Goal: Find specific page/section: Find specific page/section

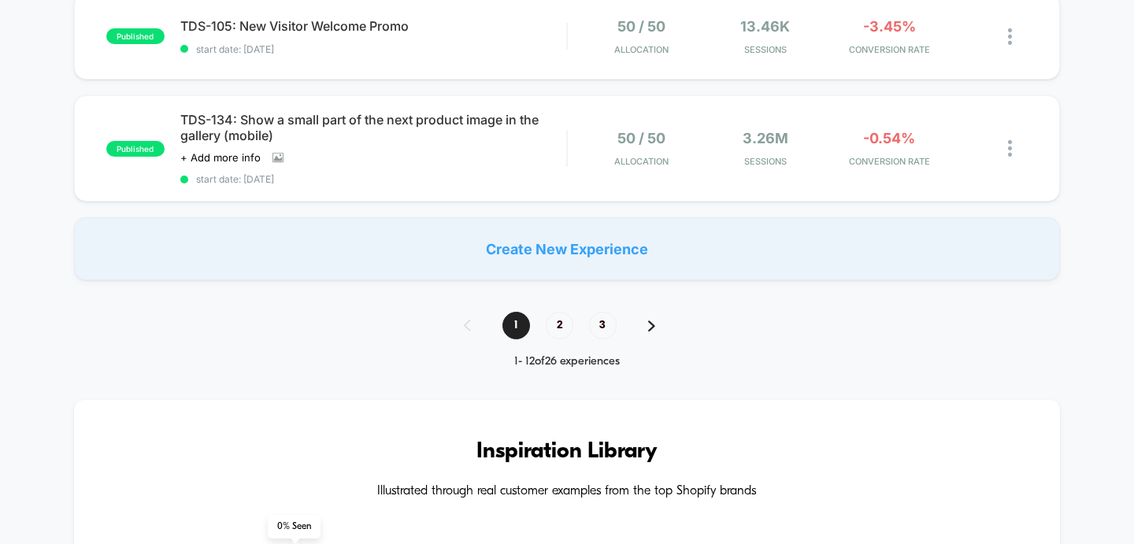
scroll to position [1208, 0]
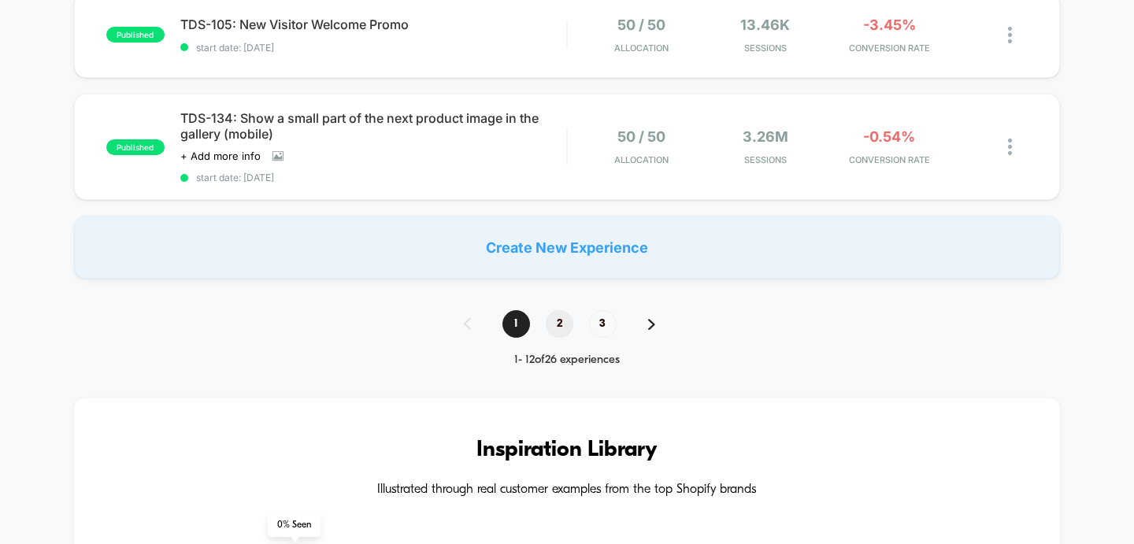
click at [561, 316] on span "2" at bounding box center [560, 324] width 28 height 28
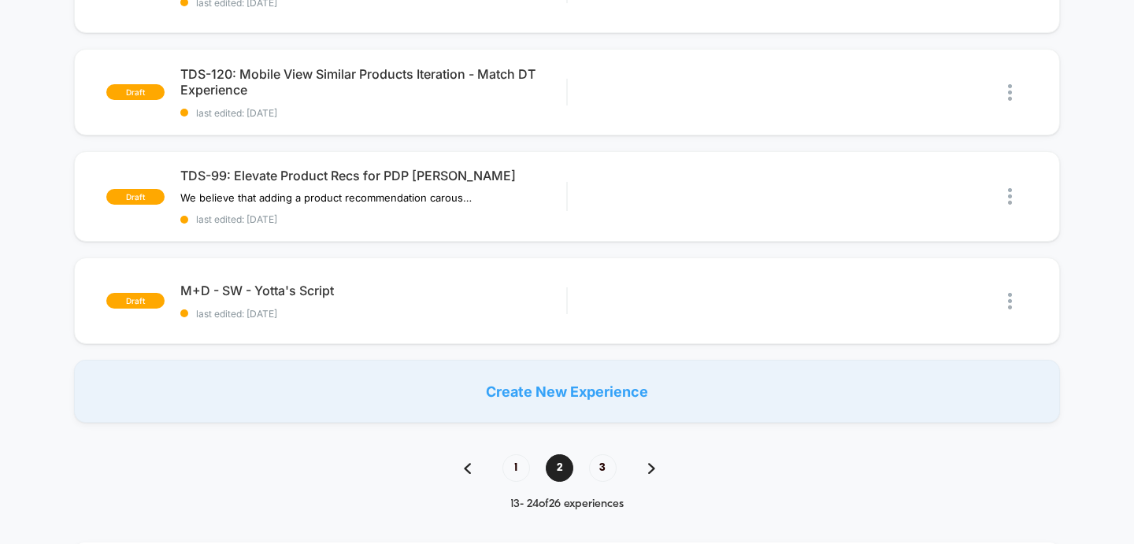
scroll to position [1049, 0]
click at [520, 469] on span "1" at bounding box center [516, 468] width 28 height 28
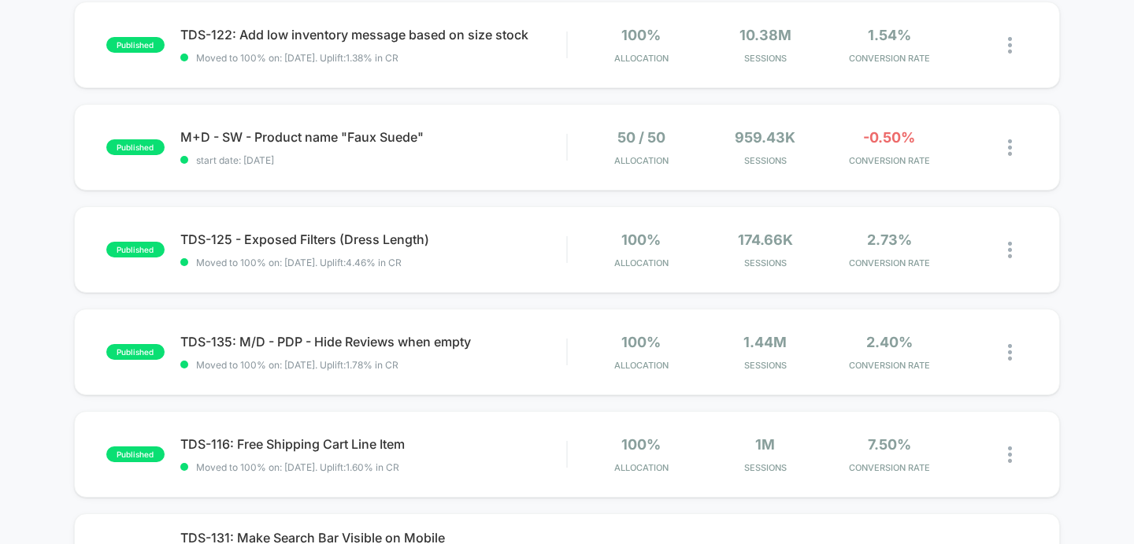
scroll to position [0, 0]
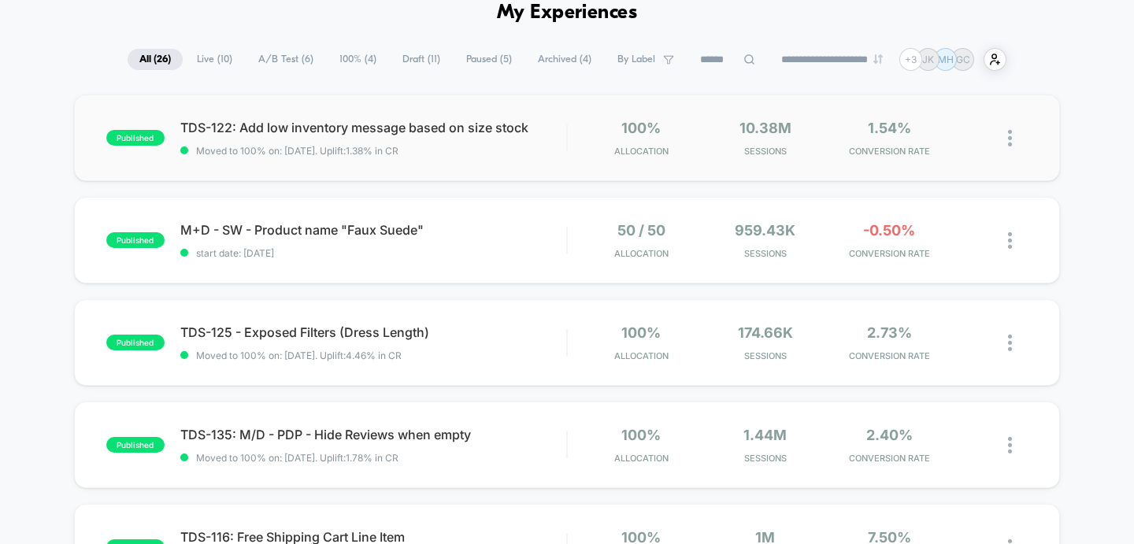
click at [1010, 135] on img at bounding box center [1010, 138] width 4 height 17
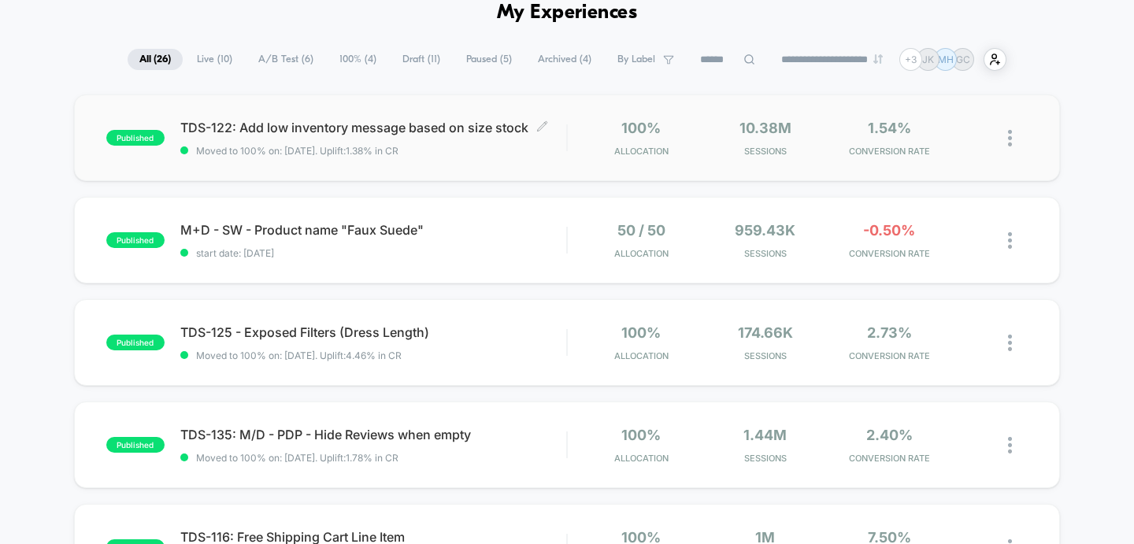
click at [435, 124] on span "TDS-122: Add low inventory message based on size stock Click to edit experience…" at bounding box center [373, 128] width 387 height 16
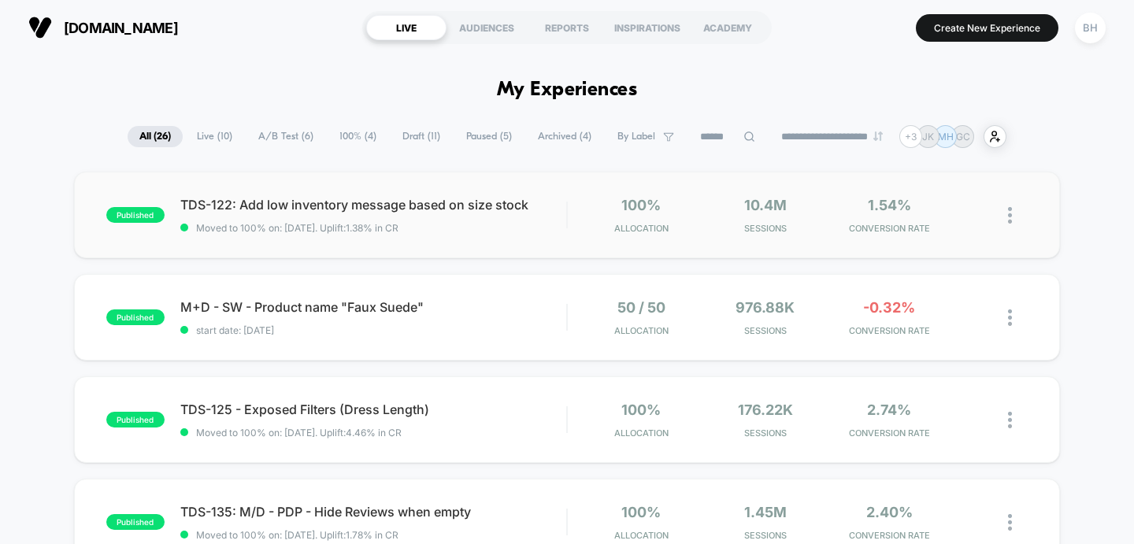
click at [1008, 218] on img at bounding box center [1010, 215] width 4 height 17
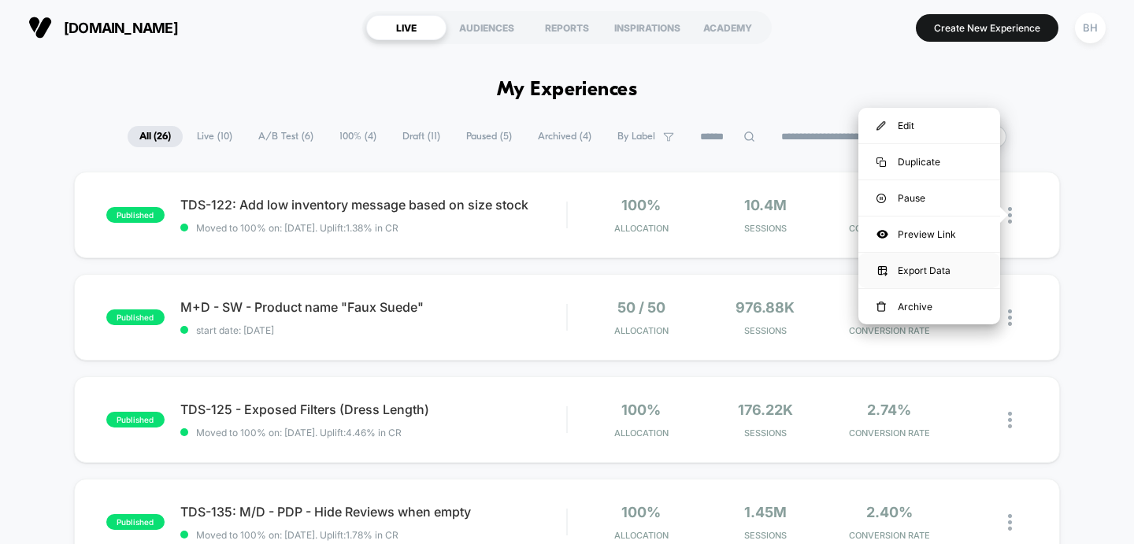
click at [937, 269] on div "Export Data" at bounding box center [929, 270] width 142 height 35
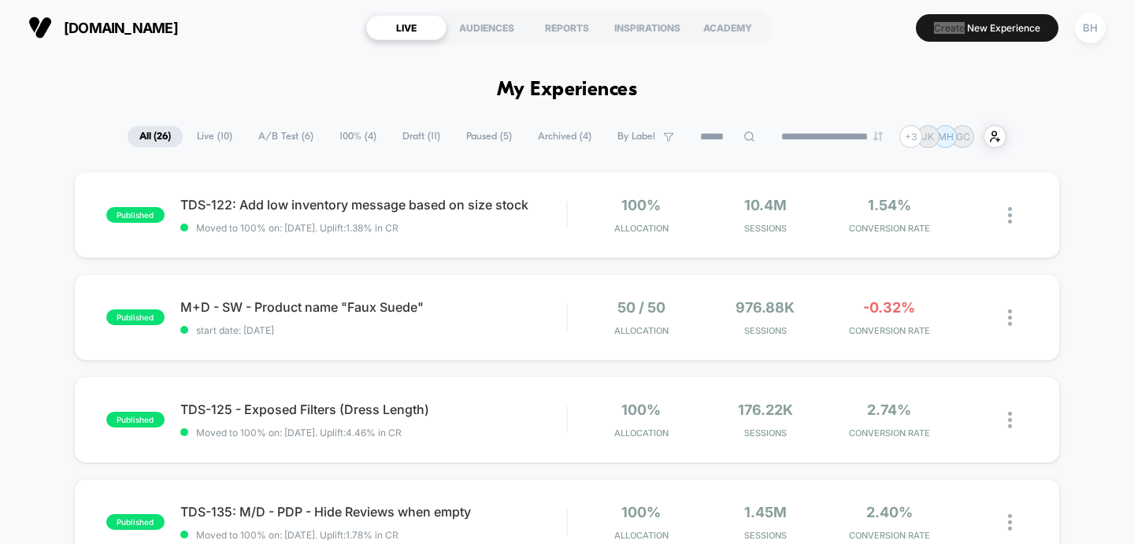
click at [866, 1] on div "[DOMAIN_NAME] LIVE AUDIENCES REPORTS INSPIRATIONS ACADEMY Create New Experience…" at bounding box center [567, 27] width 1134 height 55
click at [553, 28] on div "REPORTS" at bounding box center [567, 27] width 80 height 25
